Goal: Task Accomplishment & Management: Use online tool/utility

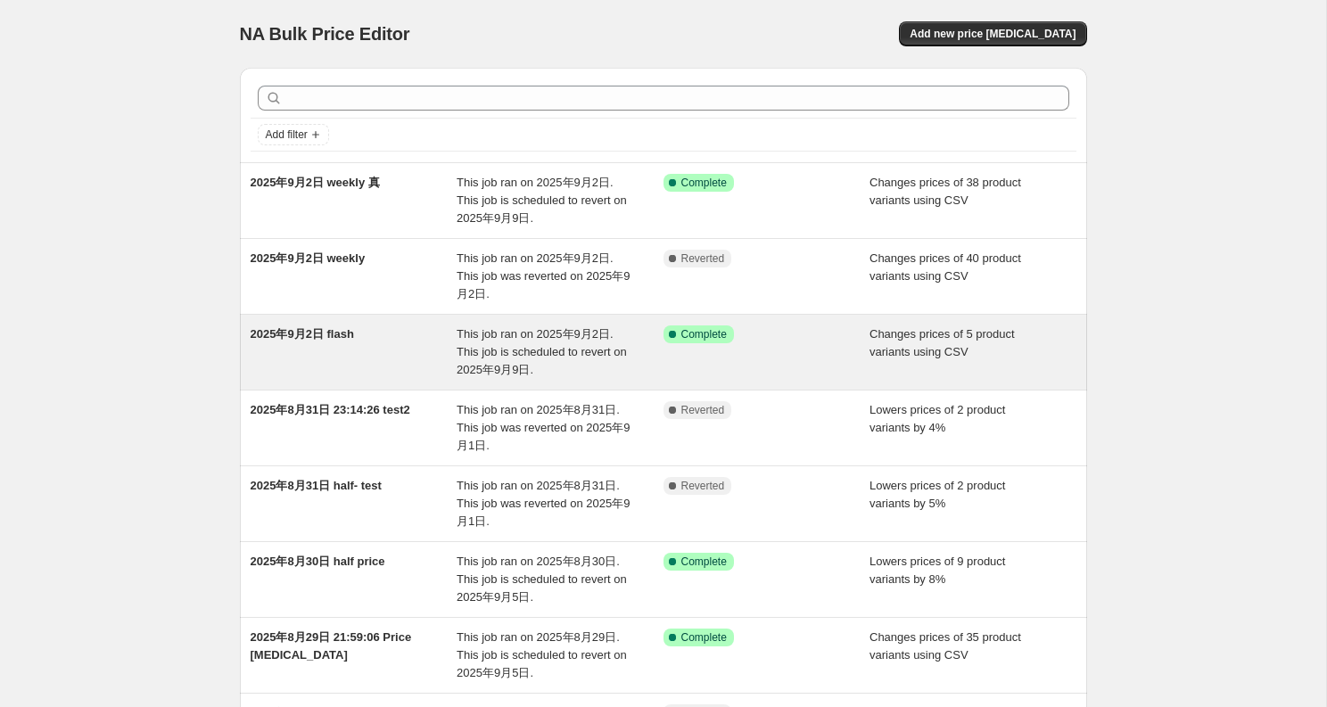
click at [813, 344] on div "Success Complete Complete" at bounding box center [767, 353] width 207 height 54
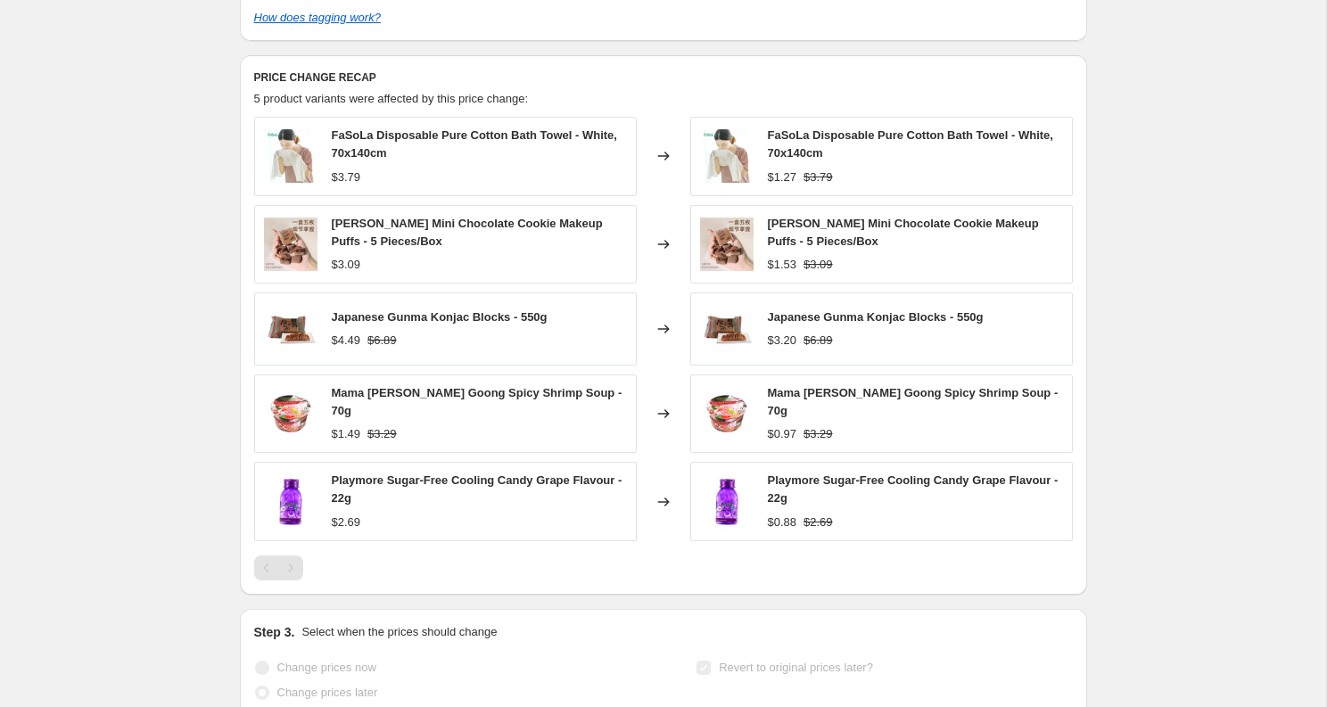
scroll to position [792, 0]
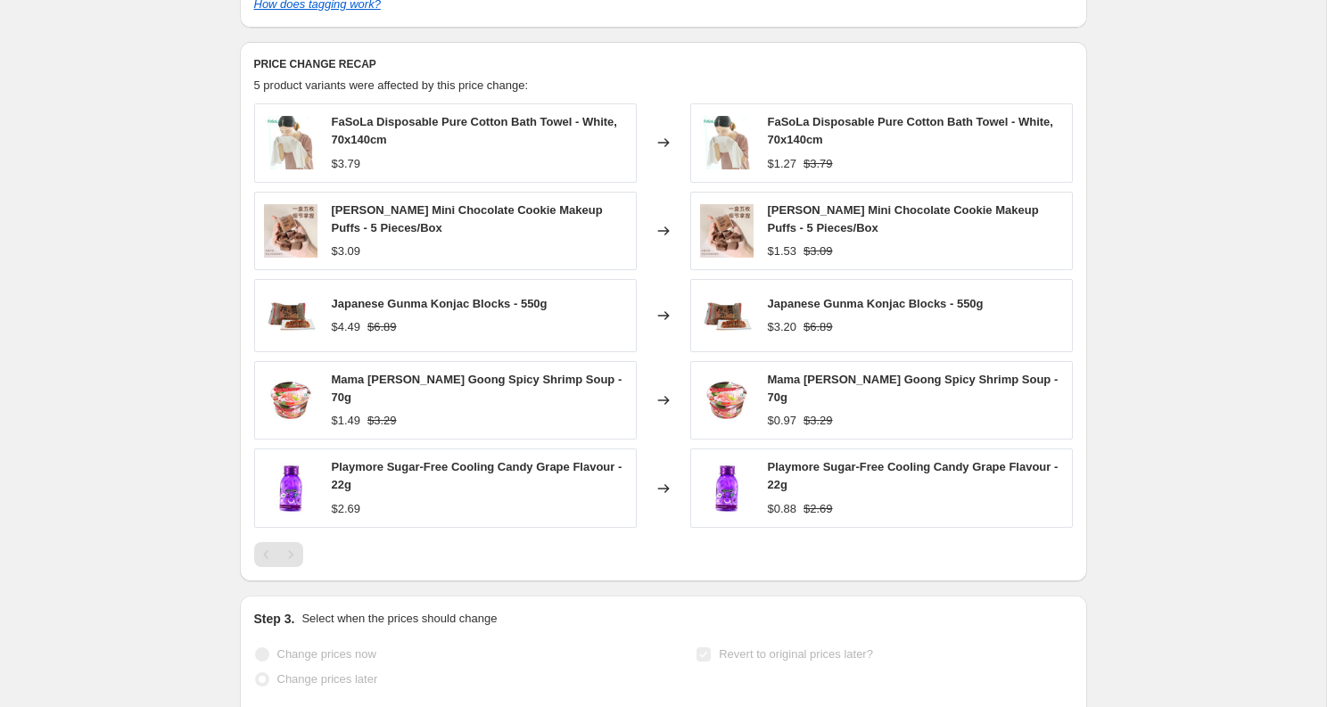
click at [449, 234] on span "[PERSON_NAME] Mini Chocolate Cookie Makeup Puffs - 5 Pieces/Box" at bounding box center [467, 218] width 271 height 31
copy span "[PERSON_NAME] Mini Chocolate Cookie Makeup Puffs - 5 Pieces/Box"
